Goal: Information Seeking & Learning: Learn about a topic

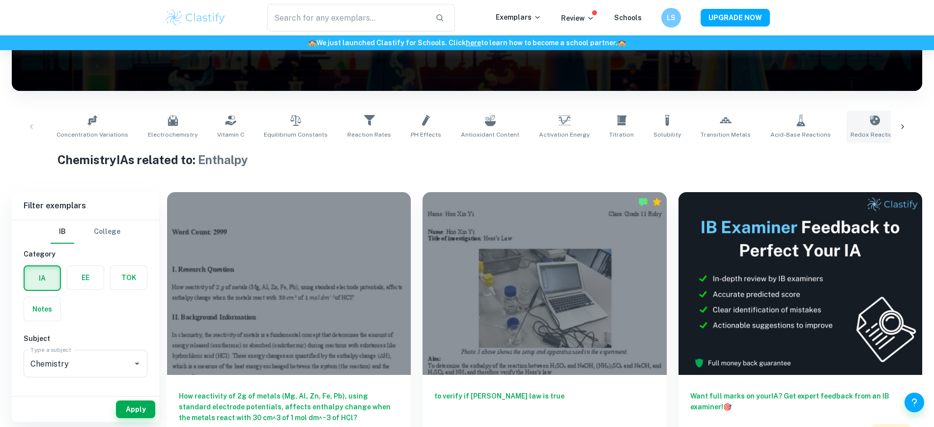
scroll to position [0, 228]
click at [168, 125] on icon at bounding box center [174, 121] width 12 height 12
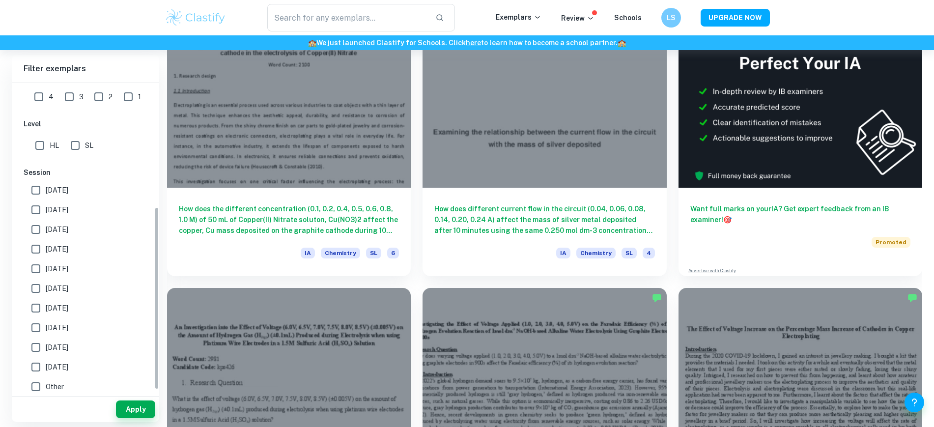
scroll to position [209, 0]
click at [62, 211] on span "May 2025" at bounding box center [57, 209] width 23 height 11
click at [46, 211] on input "May 2025" at bounding box center [36, 210] width 20 height 20
checkbox input "true"
click at [130, 341] on button "Apply" at bounding box center [135, 410] width 39 height 18
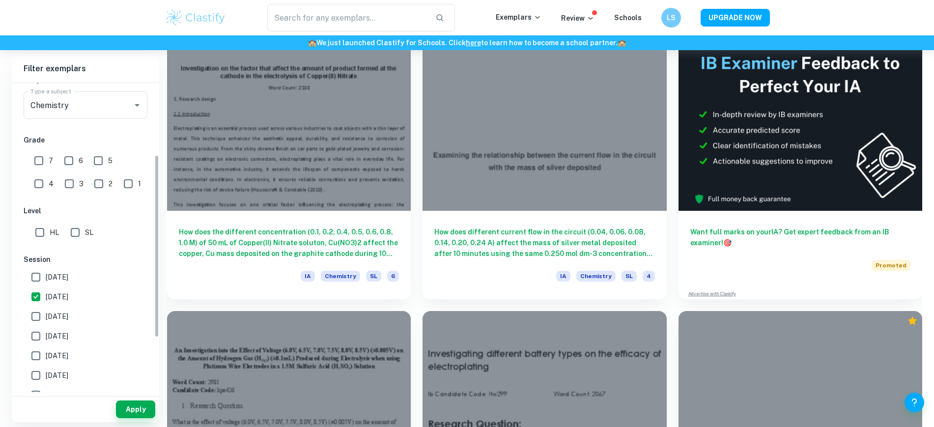
scroll to position [120, 0]
click at [43, 158] on input "7" at bounding box center [39, 162] width 20 height 20
checkbox input "true"
click at [46, 235] on input "HL" at bounding box center [40, 234] width 20 height 20
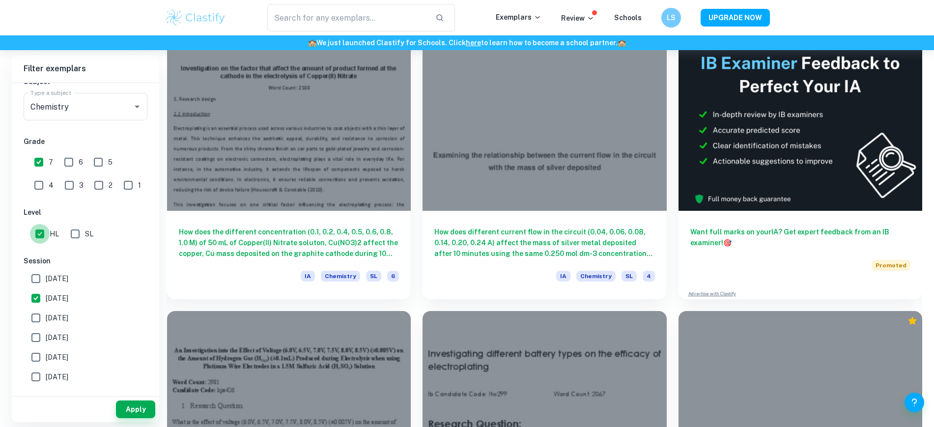
checkbox input "false"
click at [144, 341] on button "Apply" at bounding box center [135, 410] width 39 height 18
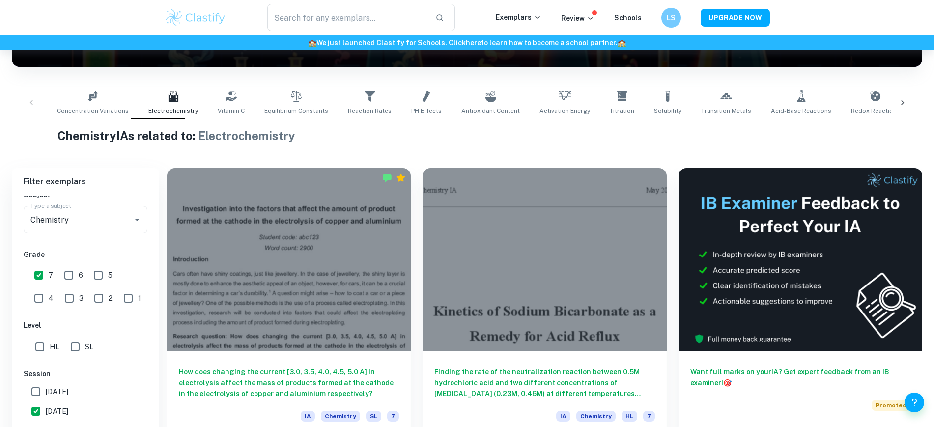
scroll to position [303, 0]
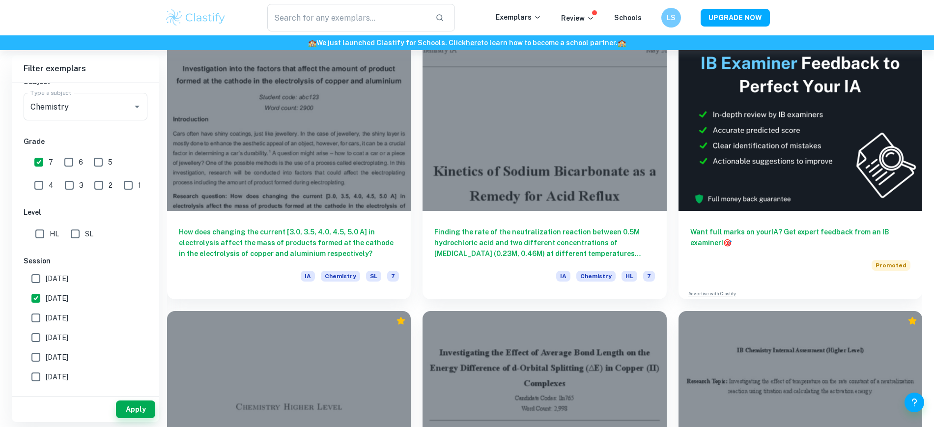
click at [236, 211] on div "How does changing the current [3.0, 3.5, 4.0, 4.5, 5.0 A] in electrolysis affec…" at bounding box center [289, 255] width 244 height 88
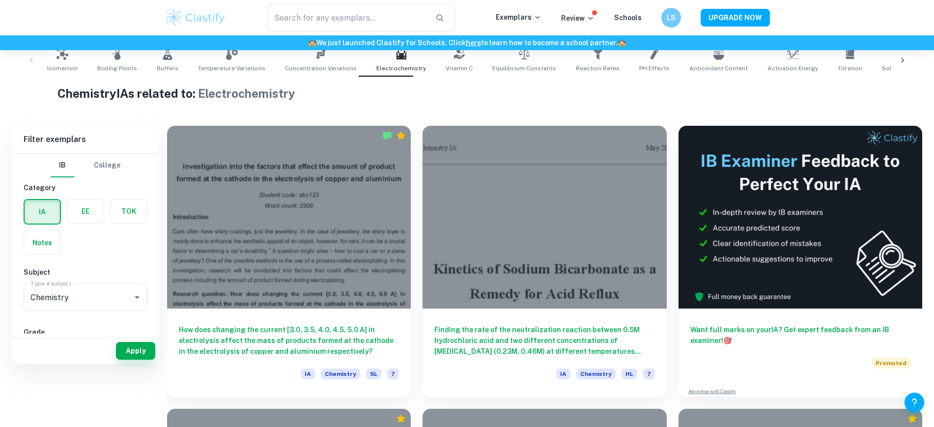
scroll to position [251, 0]
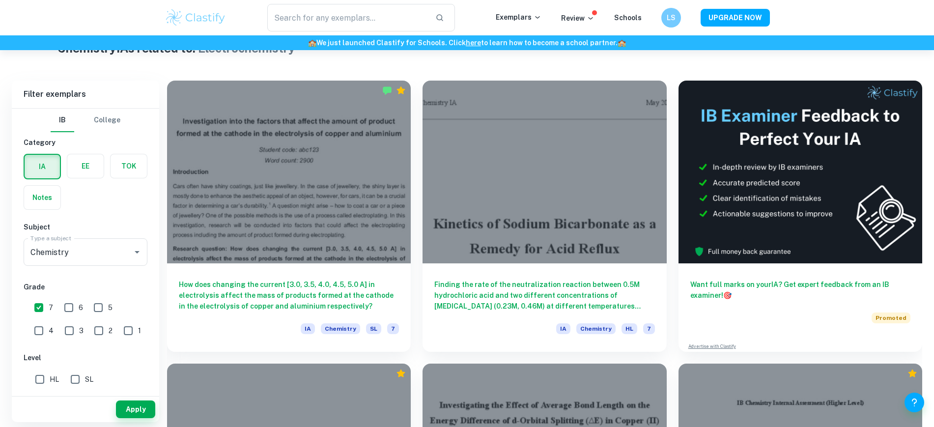
click at [45, 307] on input "7" at bounding box center [39, 308] width 20 height 20
checkbox input "false"
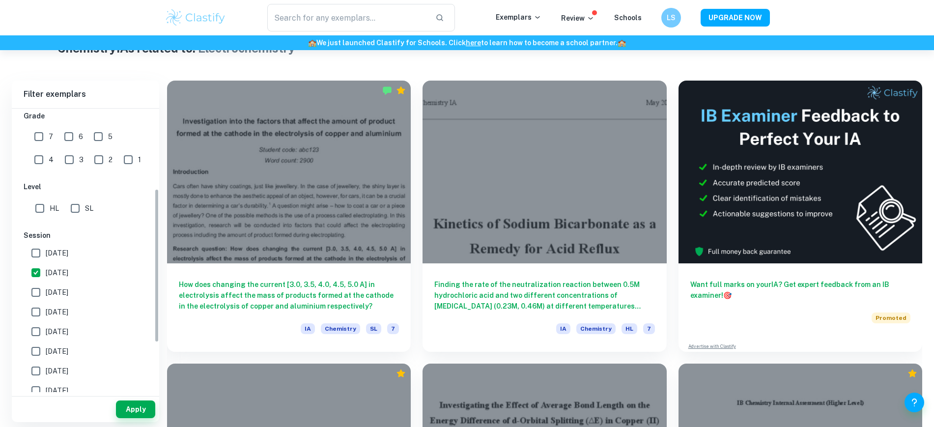
scroll to position [176, 0]
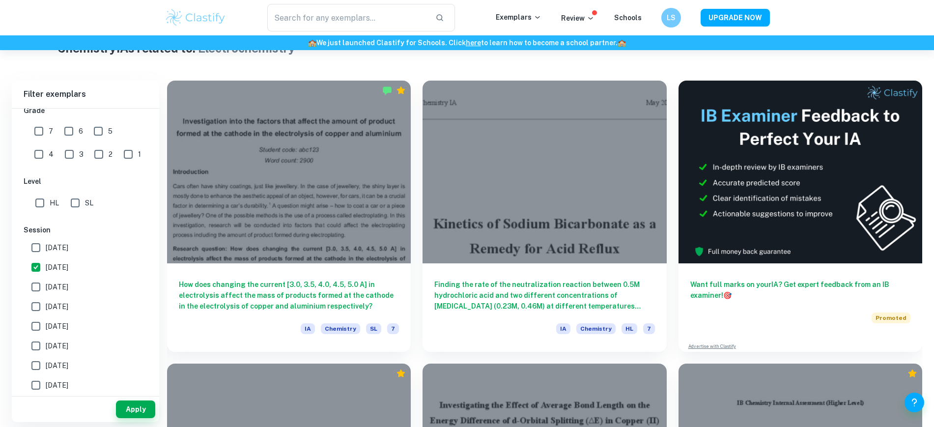
click at [50, 262] on span "May 2025" at bounding box center [57, 267] width 23 height 11
click at [46, 262] on input "May 2025" at bounding box center [36, 268] width 20 height 20
checkbox input "false"
click at [137, 341] on button "Apply" at bounding box center [135, 410] width 39 height 18
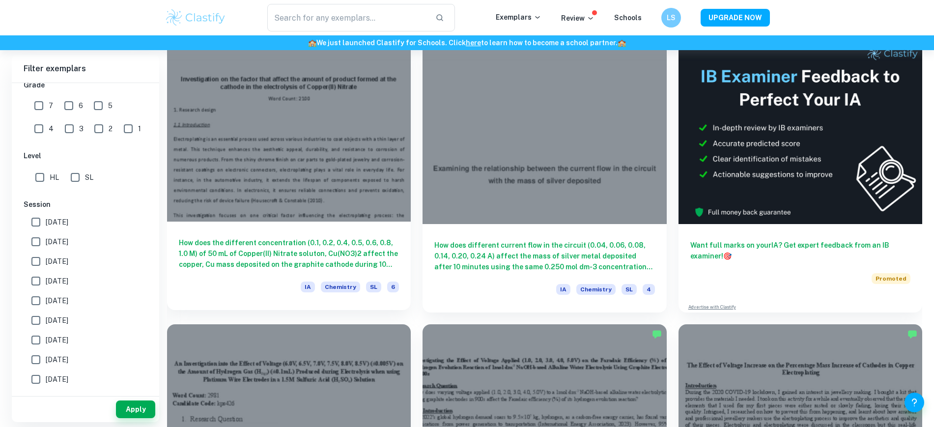
scroll to position [268, 0]
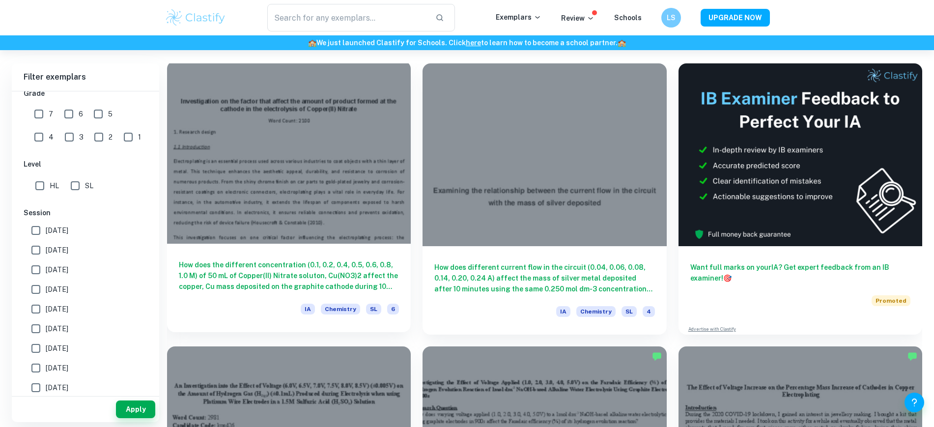
click at [274, 244] on div "How does the different concentration (0.1, 0.2, 0.4, 0.5, 0.6, 0.8, 1.0 M) of 5…" at bounding box center [289, 288] width 244 height 88
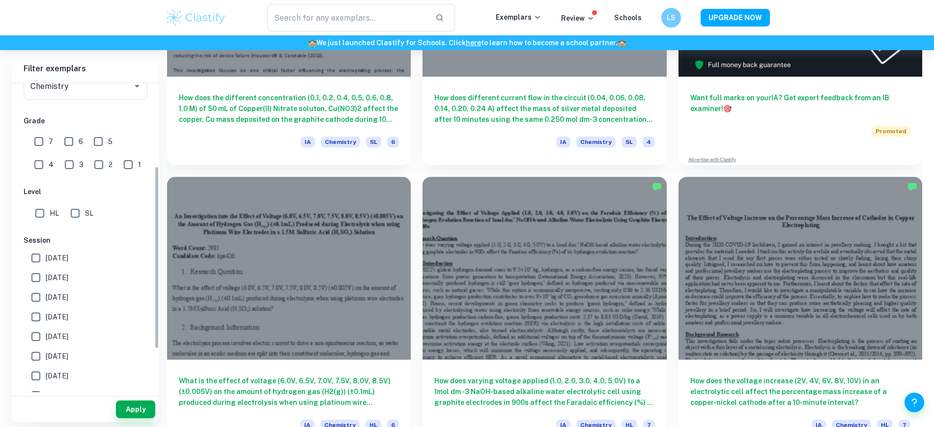
scroll to position [150, 0]
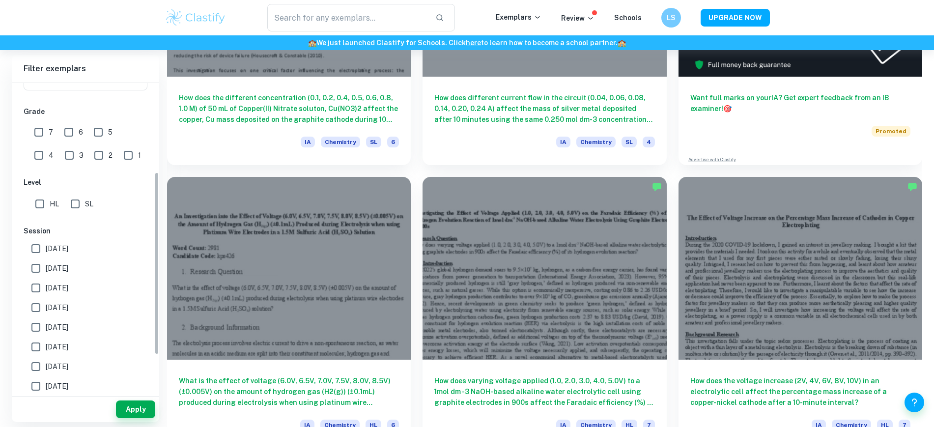
click at [62, 271] on span "May 2025" at bounding box center [57, 268] width 23 height 11
click at [46, 271] on input "May 2025" at bounding box center [36, 269] width 20 height 20
checkbox input "true"
click at [150, 341] on button "Apply" at bounding box center [135, 410] width 39 height 18
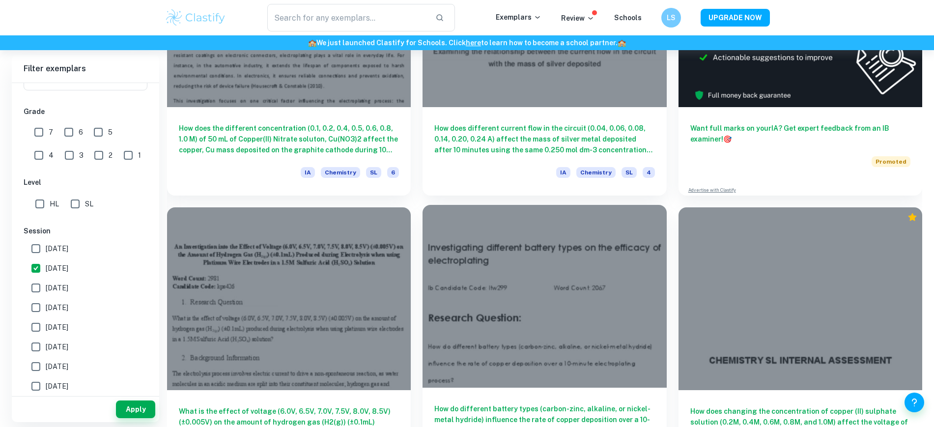
scroll to position [408, 0]
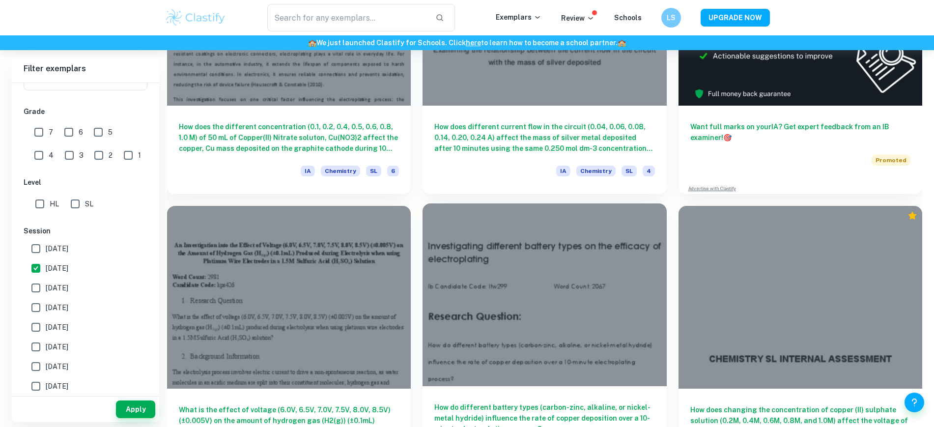
click at [423, 270] on div at bounding box center [545, 294] width 244 height 183
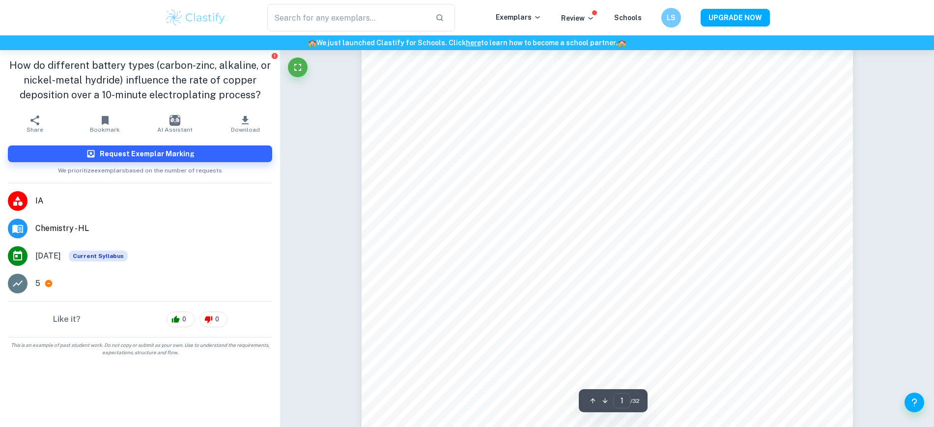
scroll to position [39, 0]
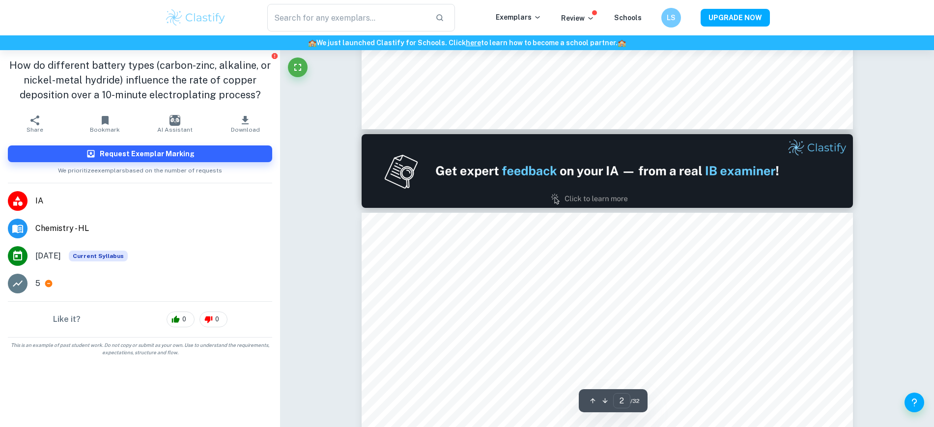
type input "1"
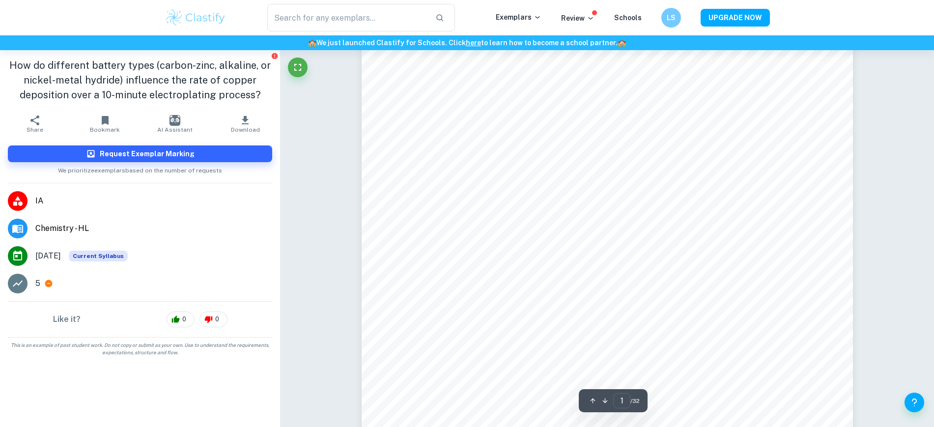
scroll to position [0, 0]
click at [72, 75] on h1 "How do different battery types (carbon-zinc, alkaline, or nickel-metal hydride)…" at bounding box center [140, 80] width 264 height 44
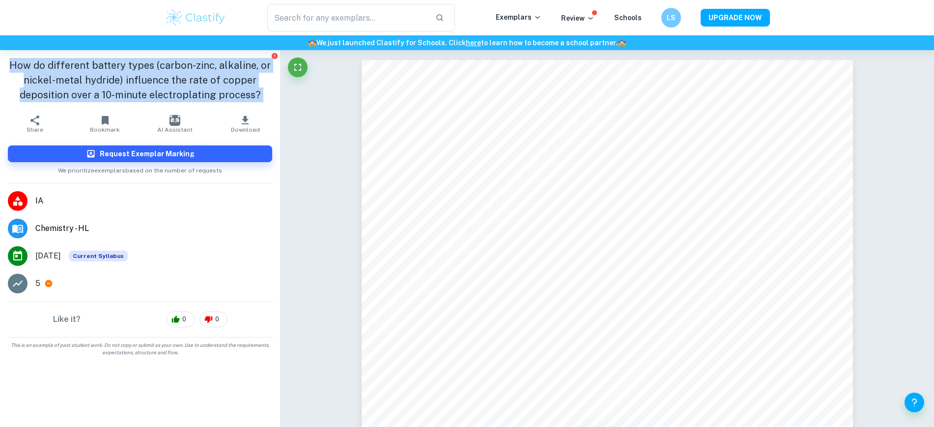
click at [72, 75] on h1 "How do different battery types (carbon-zinc, alkaline, or nickel-metal hydride)…" at bounding box center [140, 80] width 264 height 44
click at [66, 72] on h1 "How do different battery types (carbon-zinc, alkaline, or nickel-metal hydride)…" at bounding box center [140, 80] width 264 height 44
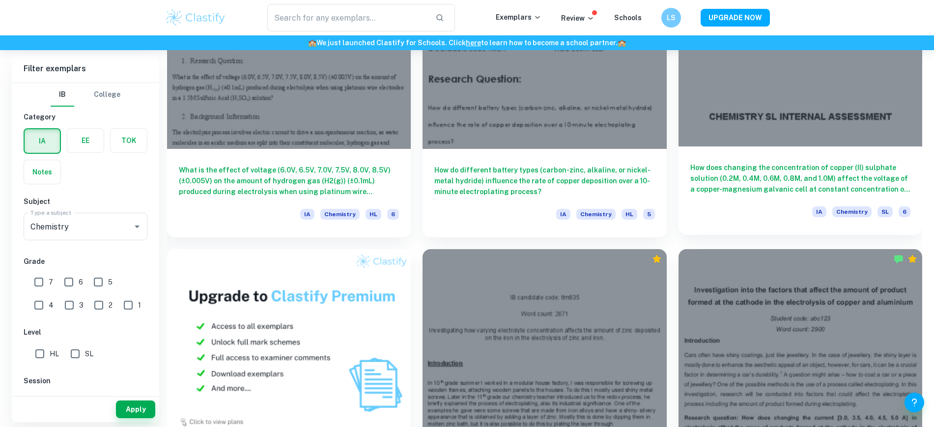
scroll to position [649, 0]
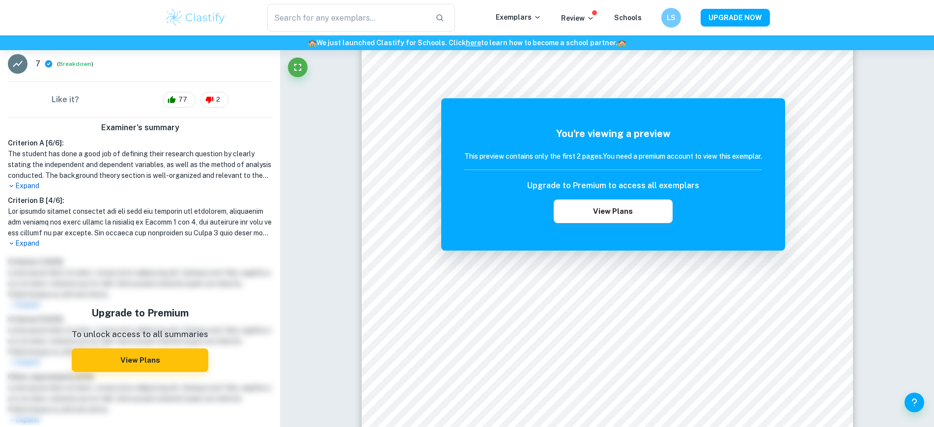
scroll to position [240, 0]
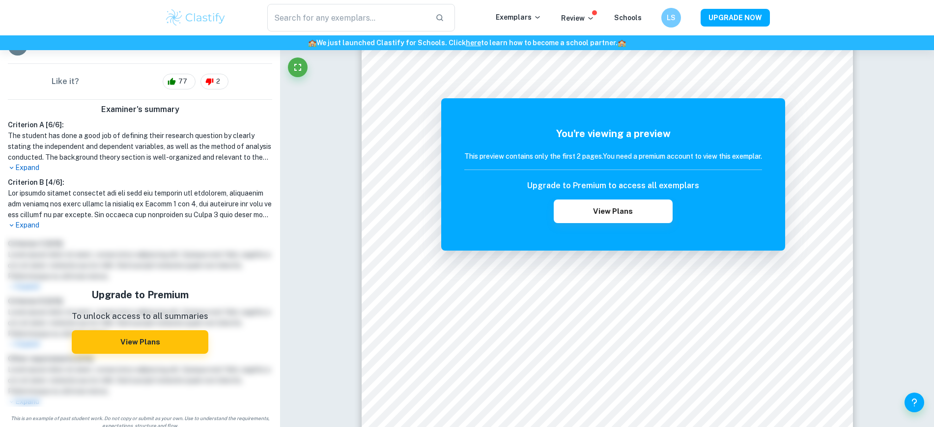
click at [30, 225] on p "Expand" at bounding box center [140, 225] width 264 height 10
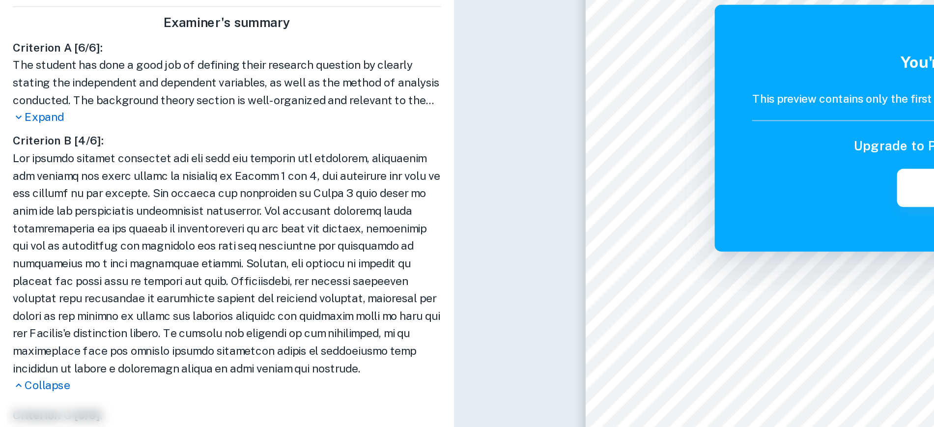
scroll to position [239, 0]
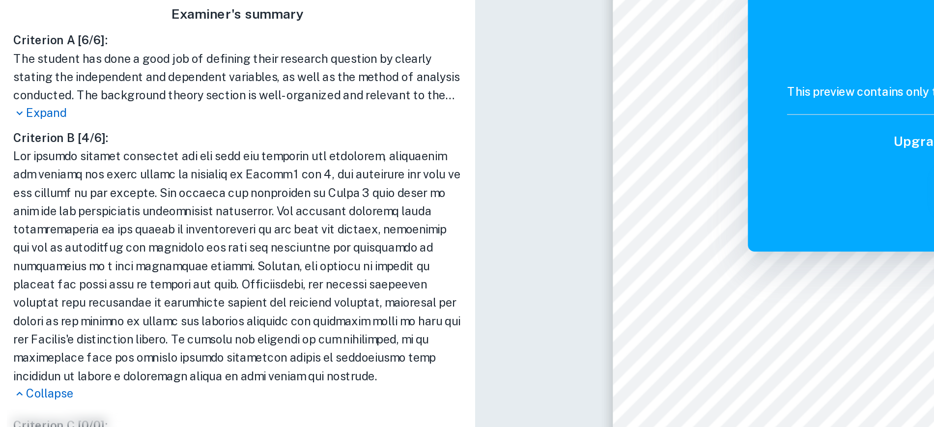
click at [131, 303] on h1 at bounding box center [140, 259] width 264 height 141
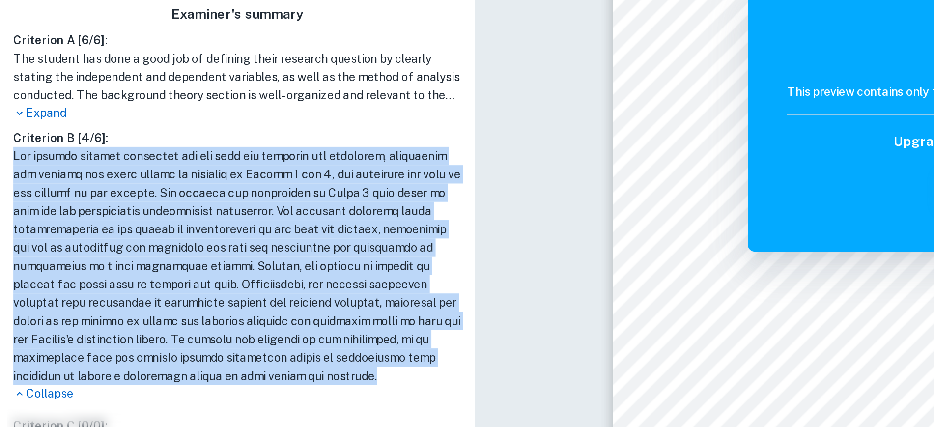
click at [131, 303] on h1 at bounding box center [140, 259] width 264 height 141
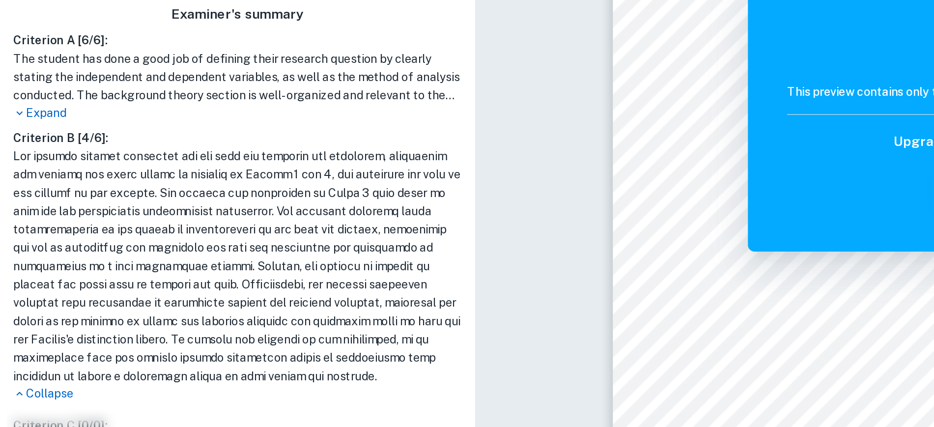
click at [131, 303] on h1 at bounding box center [140, 259] width 264 height 141
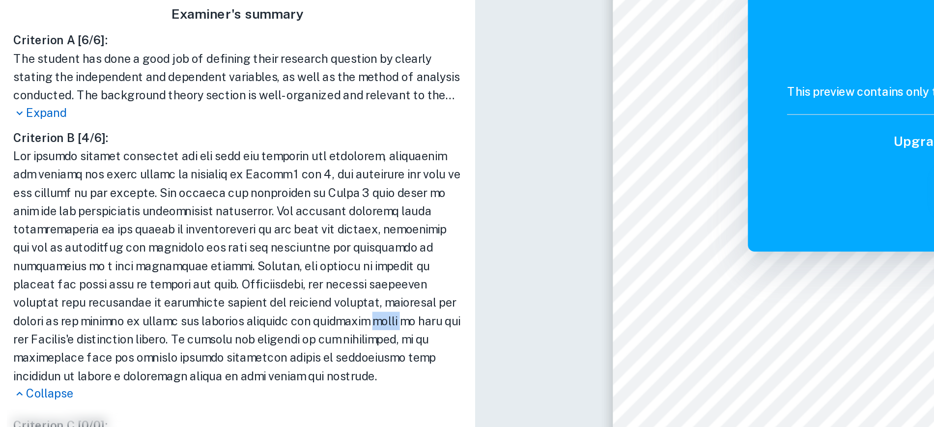
click at [131, 303] on h1 at bounding box center [140, 259] width 264 height 141
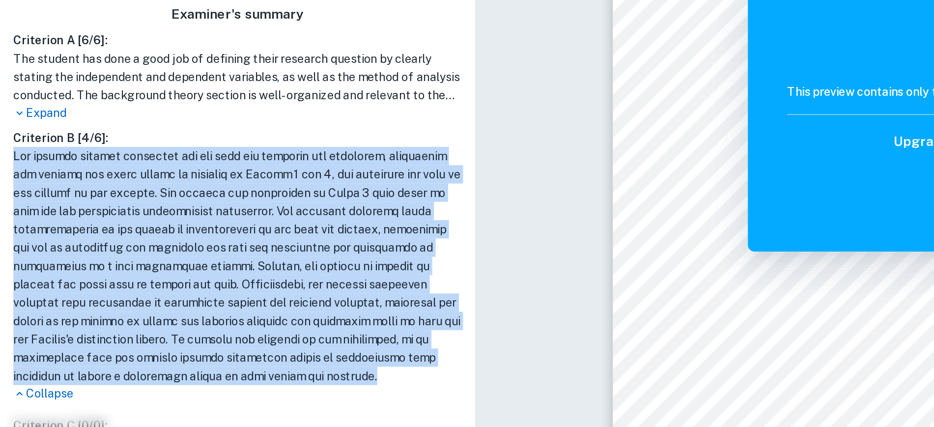
click at [131, 303] on h1 at bounding box center [140, 259] width 264 height 141
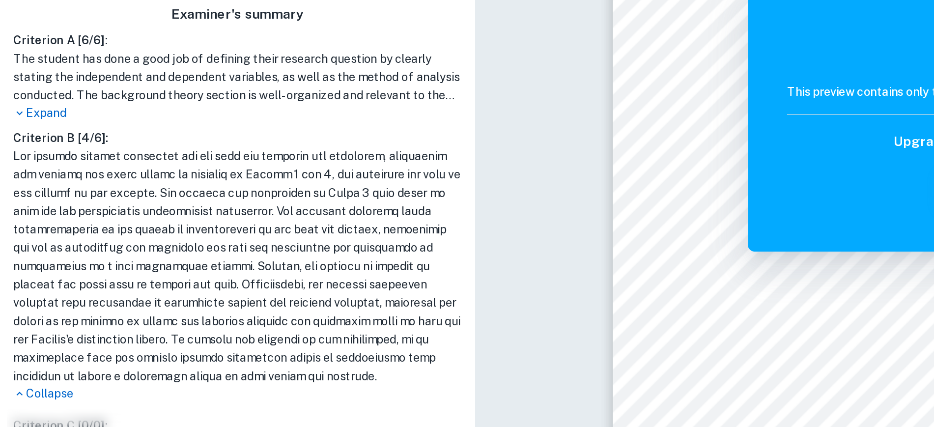
click at [131, 303] on h1 at bounding box center [140, 259] width 264 height 141
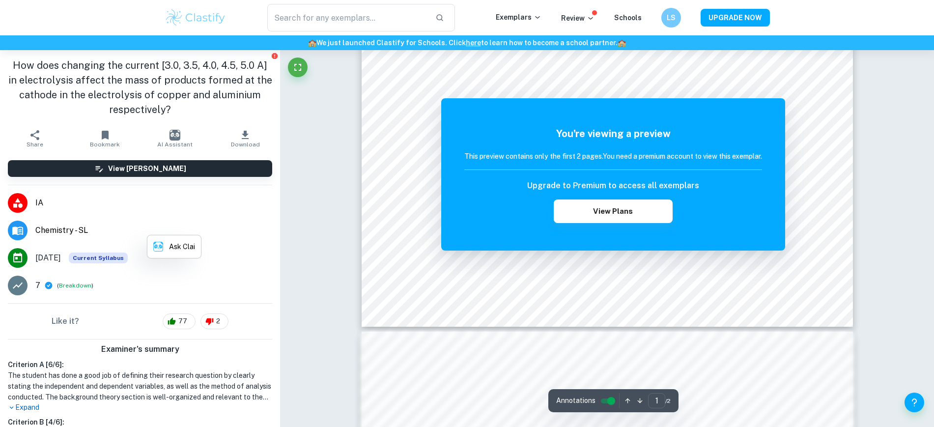
scroll to position [426, 0]
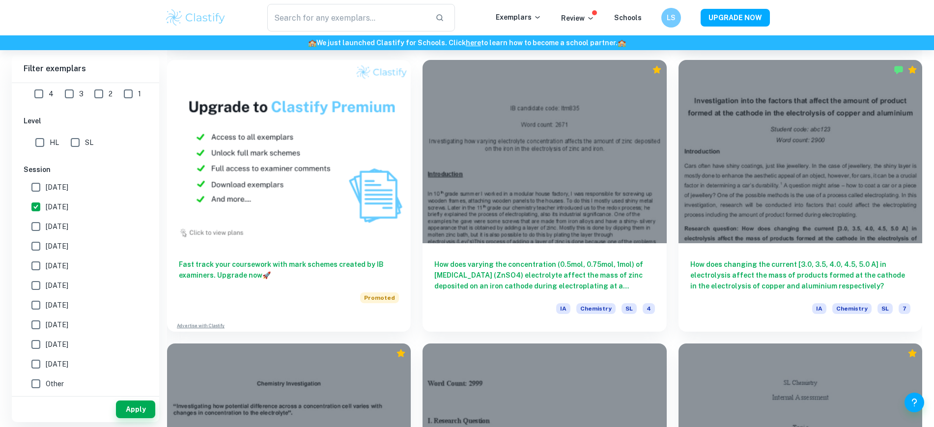
scroll to position [934, 0]
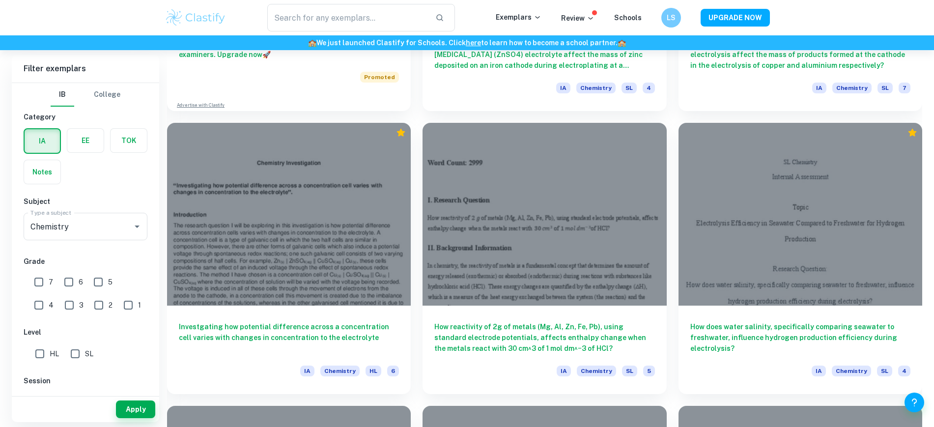
scroll to position [1055, 0]
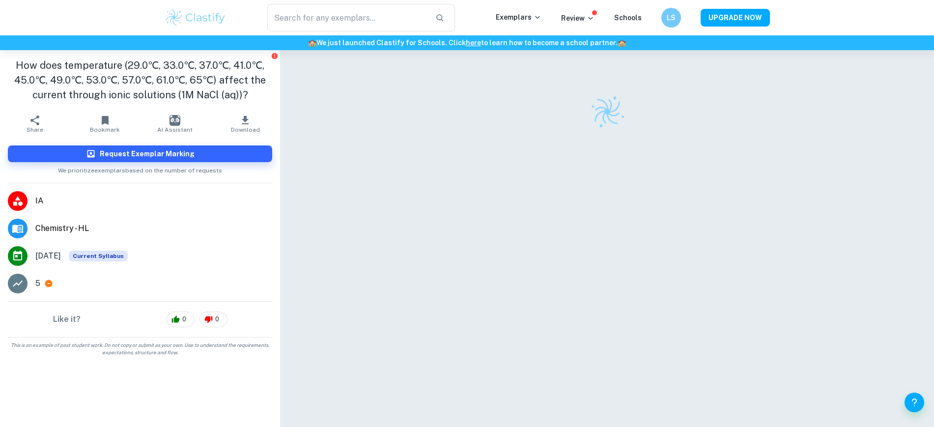
scroll to position [19, 0]
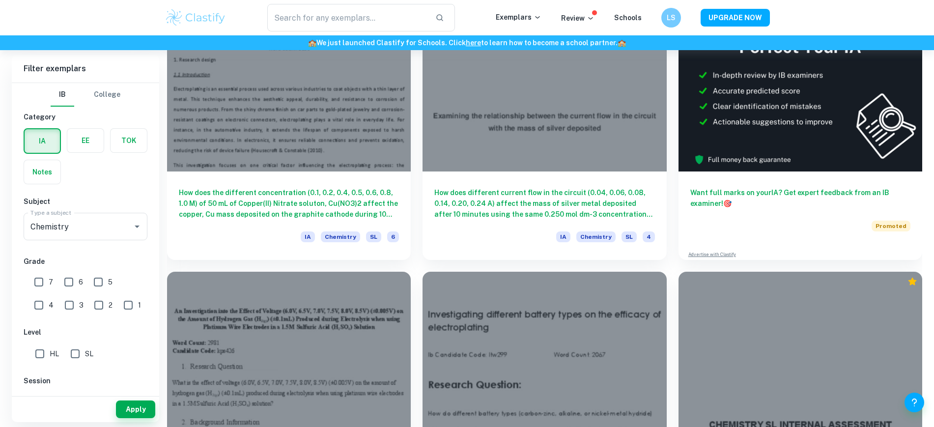
scroll to position [339, 0]
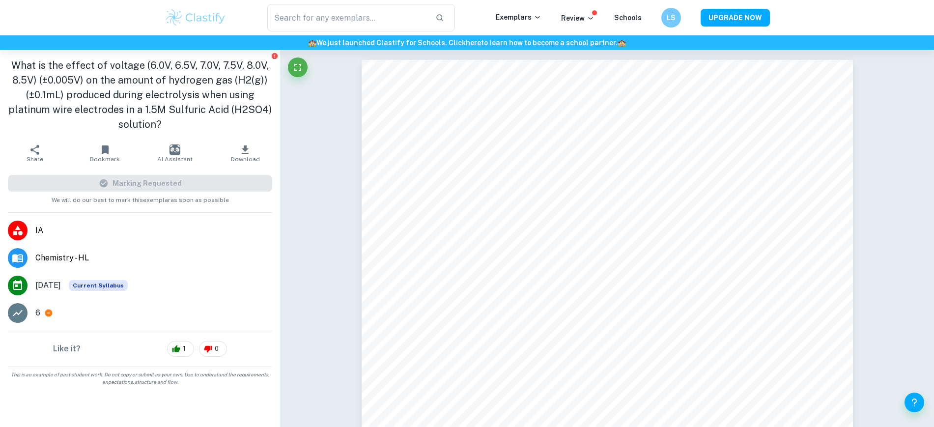
click at [233, 110] on h1 "What is the effect of voltage (6.0V, 6.5V, 7.0V, 7.5V, 8.0V, 8.5V) (±0.005V) on…" at bounding box center [140, 95] width 264 height 74
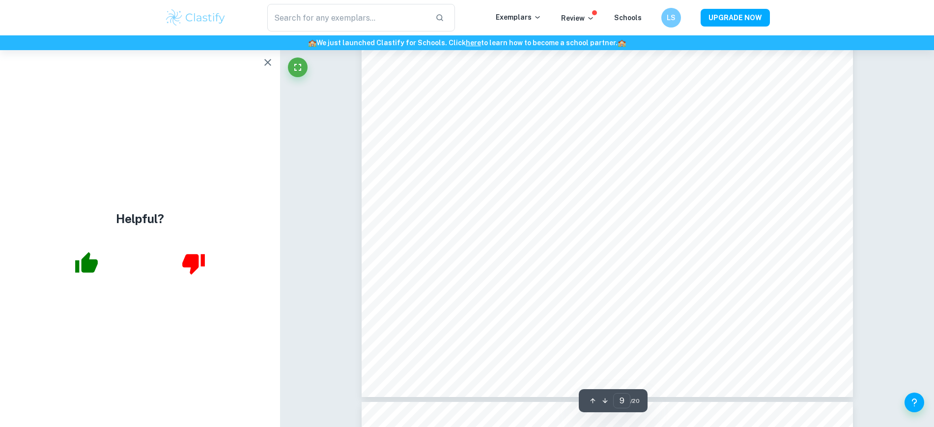
scroll to position [5661, 0]
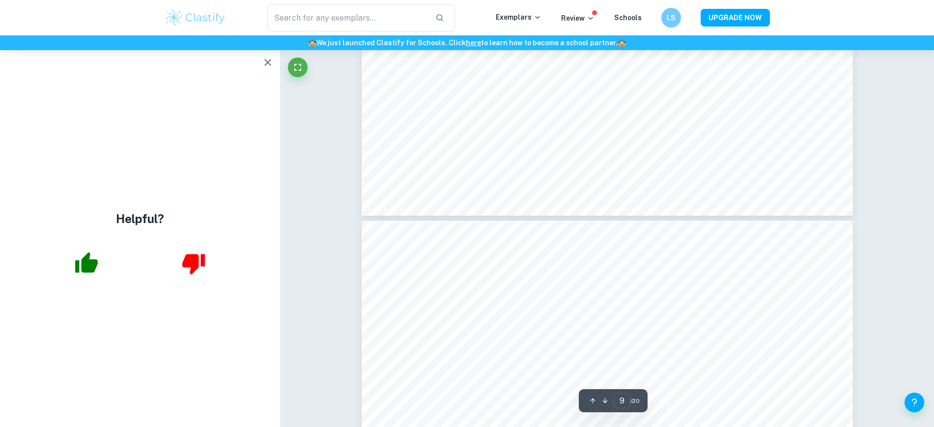
type input "10"
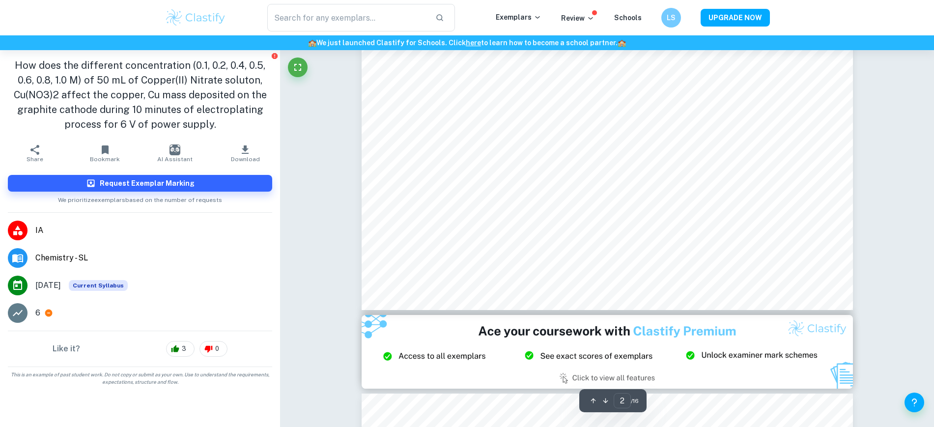
scroll to position [1202, 0]
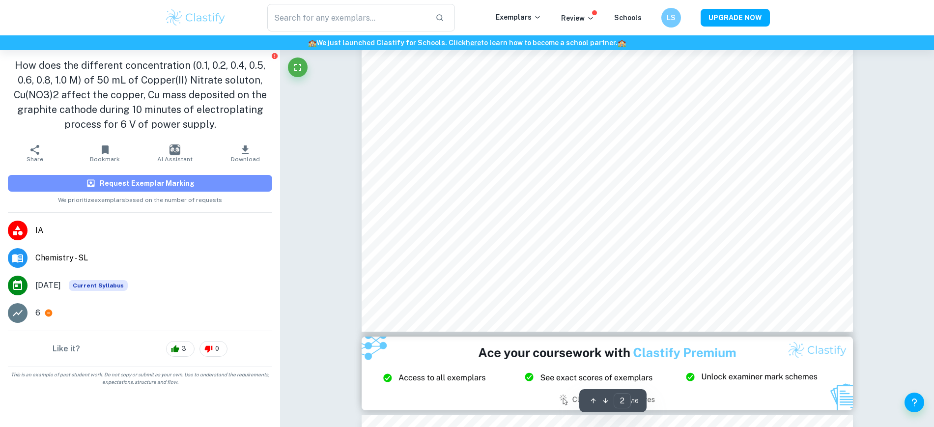
click at [201, 183] on button "Request Exemplar Marking" at bounding box center [140, 183] width 264 height 17
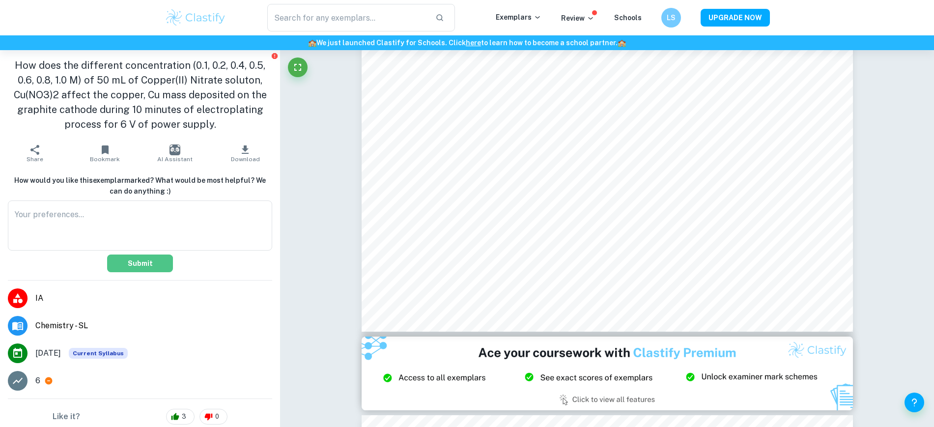
click at [132, 271] on button "Submit" at bounding box center [140, 264] width 66 height 18
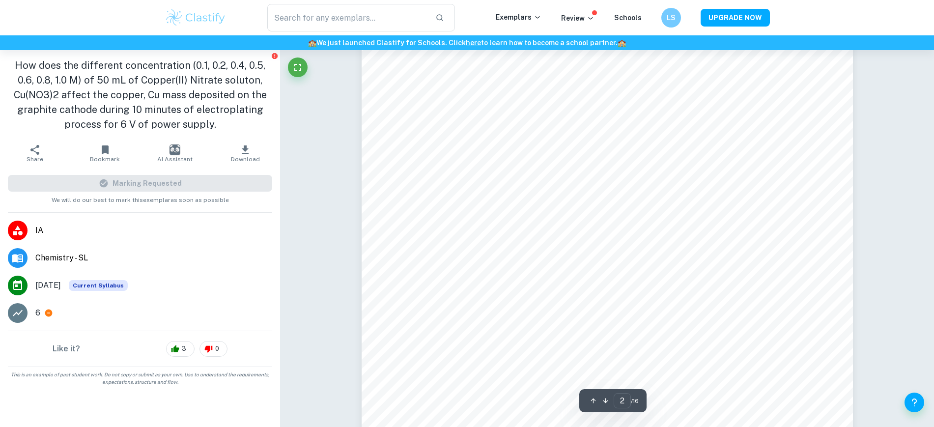
type input "1"
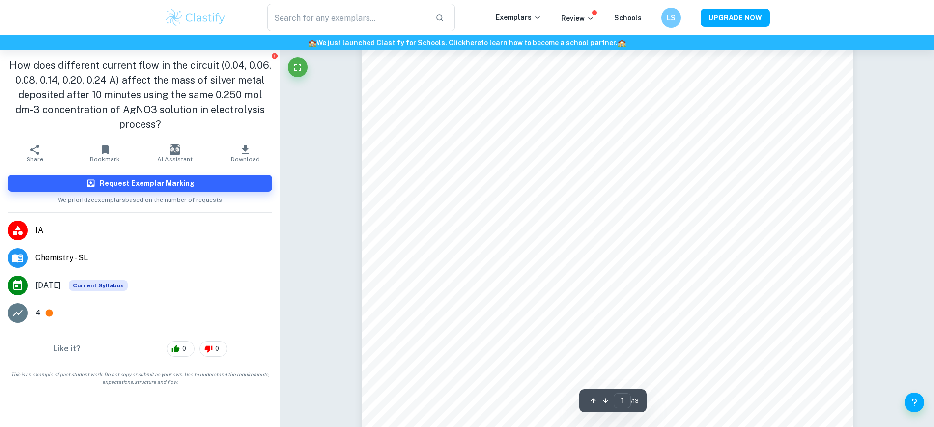
scroll to position [65, 0]
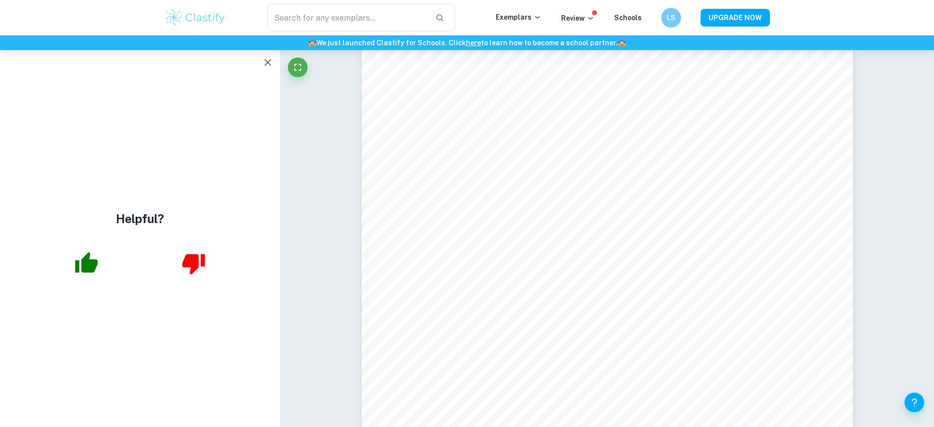
click at [263, 66] on icon "button" at bounding box center [268, 63] width 12 height 12
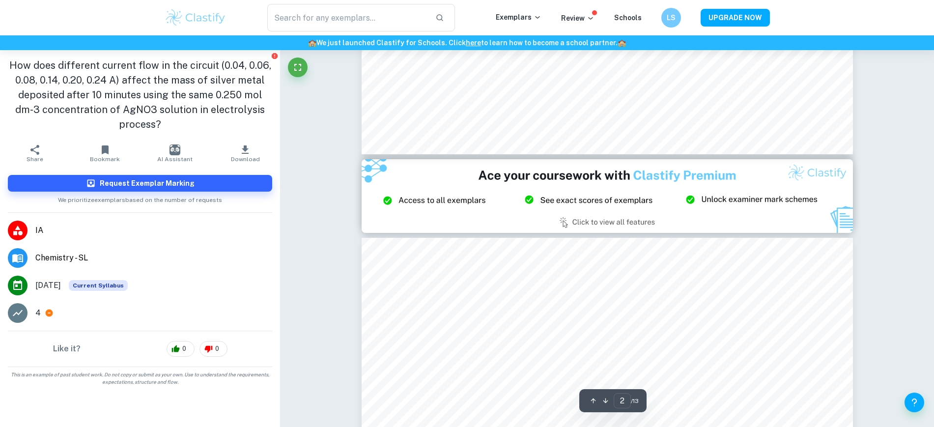
scroll to position [1320, 0]
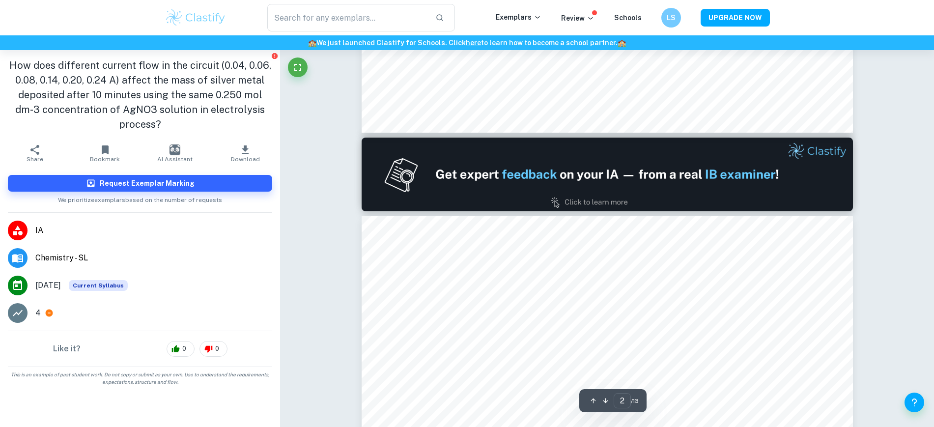
type input "1"
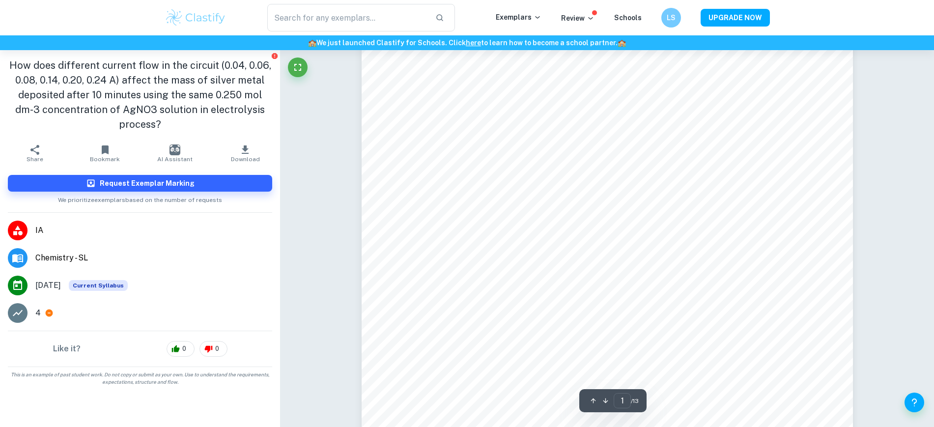
scroll to position [0, 0]
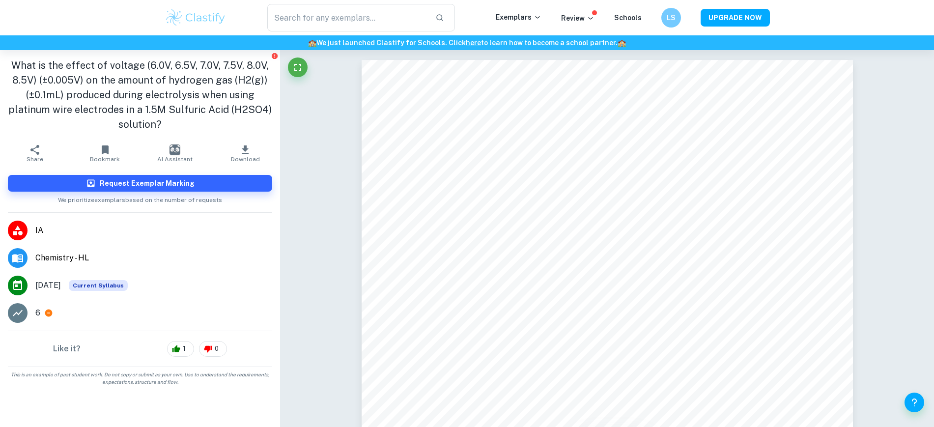
click at [71, 109] on h1 "What is the effect of voltage (6.0V, 6.5V, 7.0V, 7.5V, 8.0V, 8.5V) (±0.005V) on…" at bounding box center [140, 95] width 264 height 74
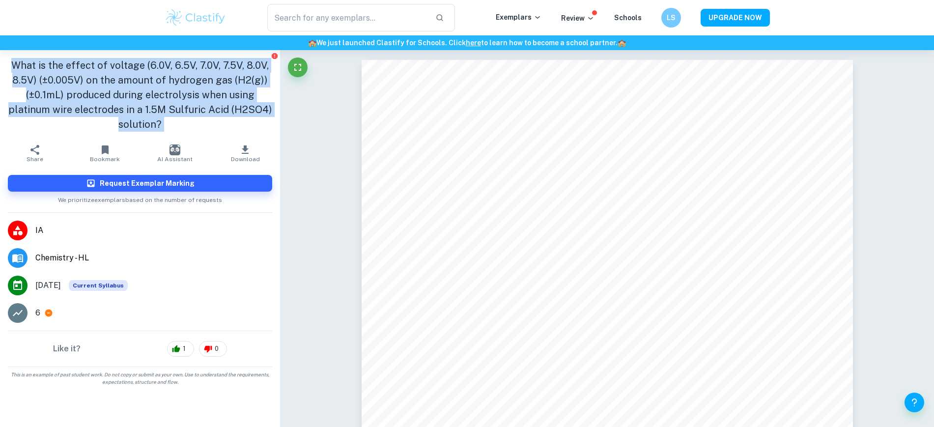
click at [71, 109] on h1 "What is the effect of voltage (6.0V, 6.5V, 7.0V, 7.5V, 8.0V, 8.5V) (±0.005V) on…" at bounding box center [140, 95] width 264 height 74
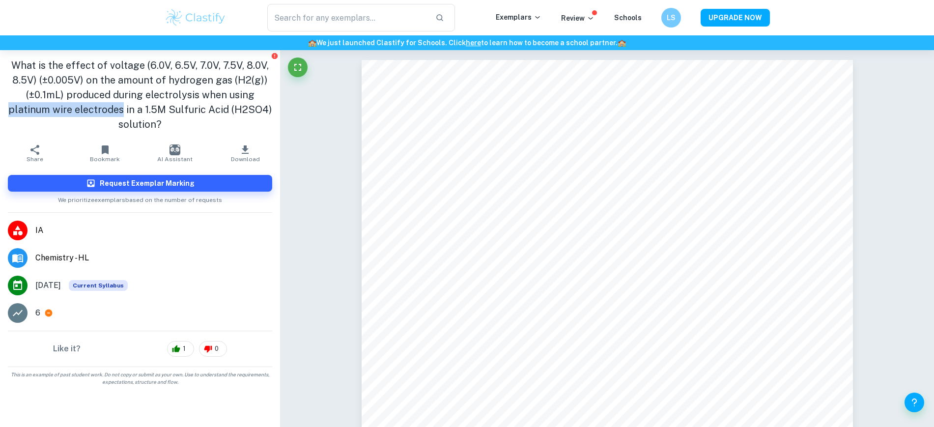
drag, startPoint x: 0, startPoint y: 105, endPoint x: 124, endPoint y: 111, distance: 124.0
click at [124, 111] on div "What is the effect of voltage (6.0V, 6.5V, 7.0V, 7.5V, 8.0V, 8.5V) (±0.005V) on…" at bounding box center [140, 94] width 280 height 89
copy h1 "platinum wire electrodes"
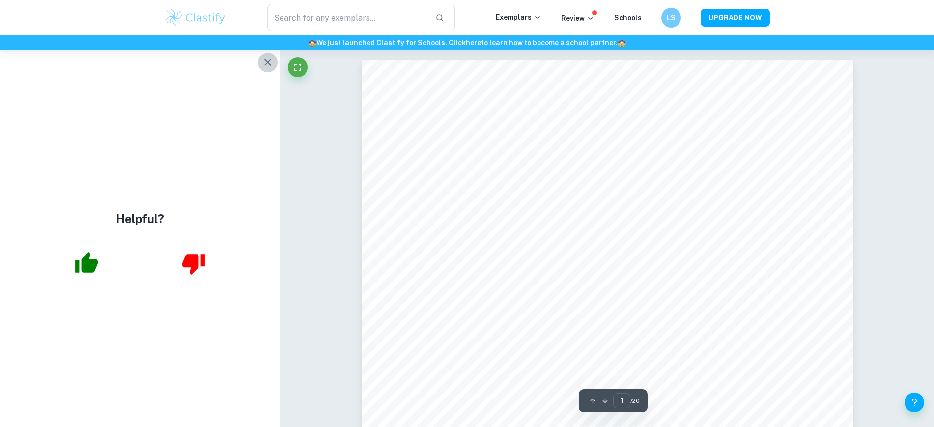
click at [264, 66] on icon "button" at bounding box center [268, 63] width 12 height 12
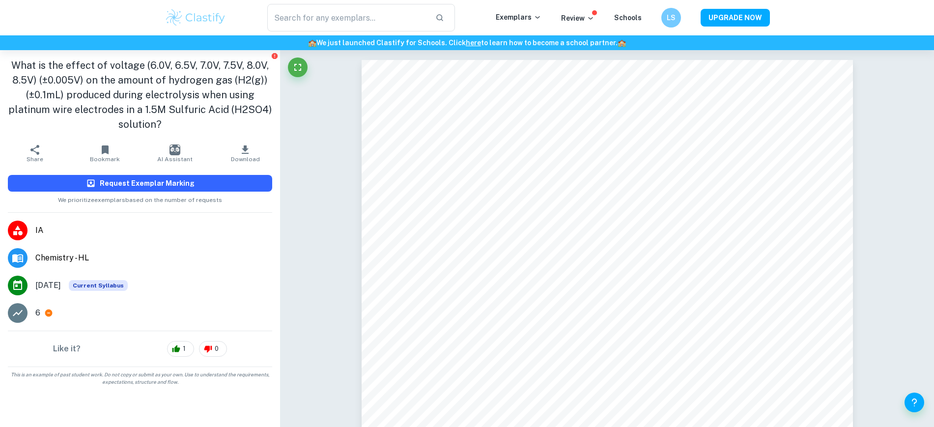
click at [193, 186] on button "Request Exemplar Marking" at bounding box center [140, 183] width 264 height 17
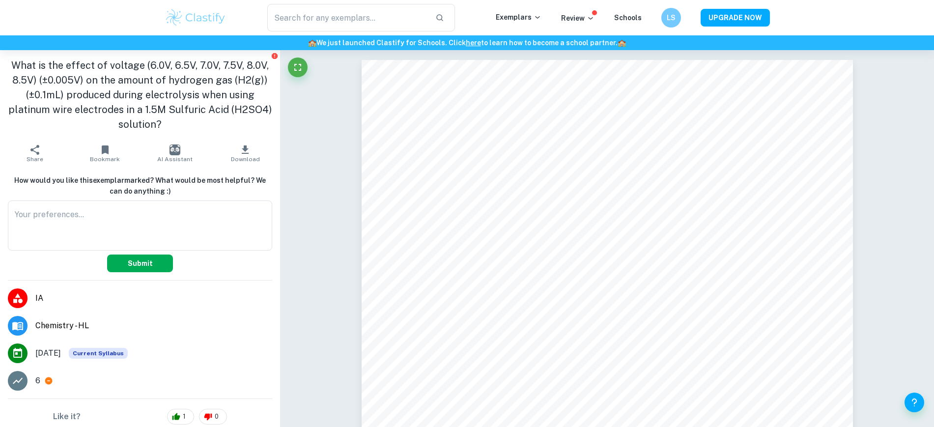
click at [149, 255] on button "Submit" at bounding box center [140, 264] width 66 height 18
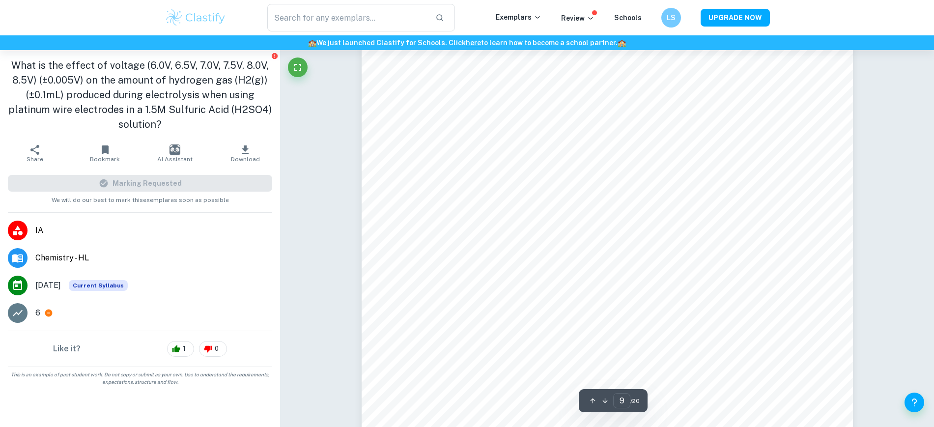
scroll to position [5497, 0]
type input "7"
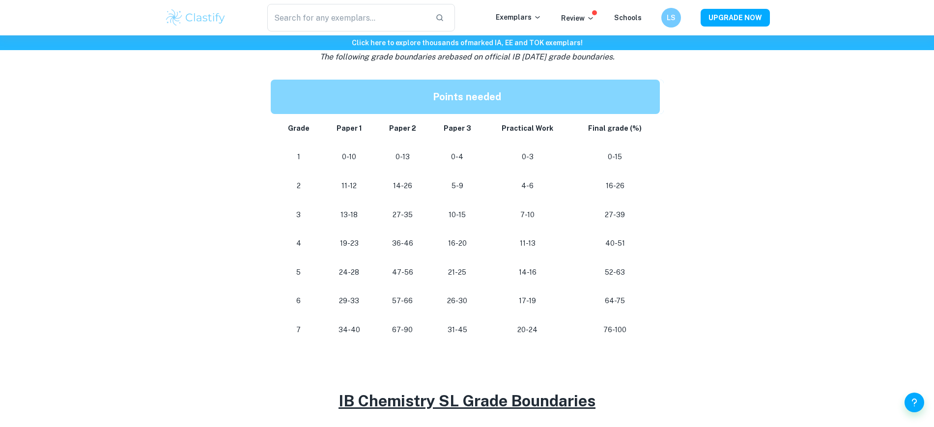
scroll to position [494, 0]
